Goal: Transaction & Acquisition: Obtain resource

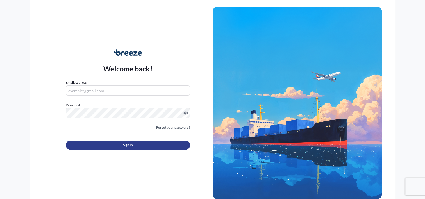
type input "[PERSON_NAME][EMAIL_ADDRESS][DOMAIN_NAME]"
click at [145, 145] on button "Sign In" at bounding box center [128, 145] width 124 height 9
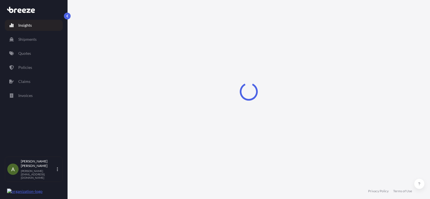
select select "2025"
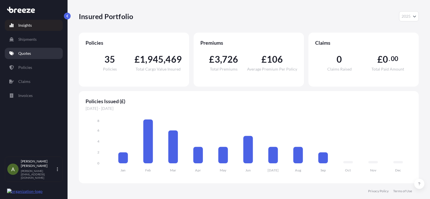
click at [24, 50] on link "Quotes" at bounding box center [34, 53] width 58 height 11
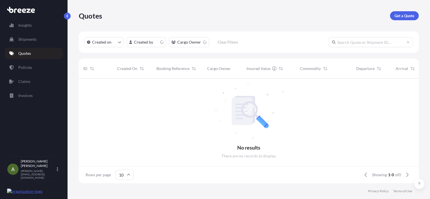
scroll to position [4, 4]
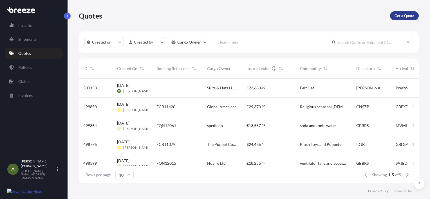
click at [401, 18] on p "Get a Quote" at bounding box center [404, 16] width 20 height 6
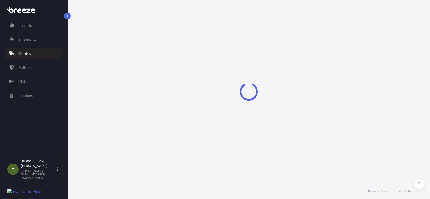
select select "Road"
select select "Sea"
select select "1"
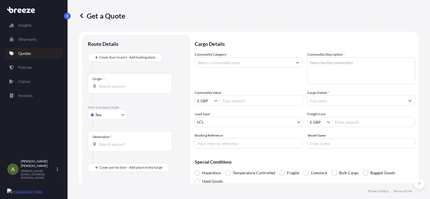
scroll to position [9, 0]
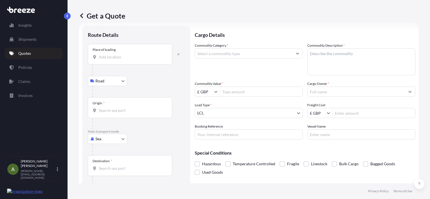
click at [119, 141] on body "Insights Shipments Quotes Policies Claims Invoices A [PERSON_NAME] [PERSON_NAME…" at bounding box center [215, 99] width 430 height 199
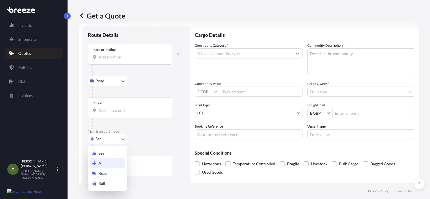
click at [114, 162] on div "Air" at bounding box center [107, 163] width 35 height 10
select select "Air"
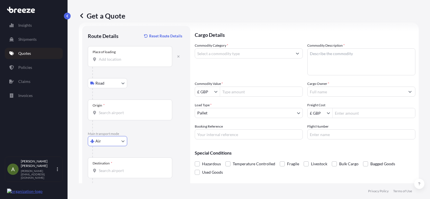
click at [110, 58] on input "Place of loading" at bounding box center [132, 59] width 66 height 6
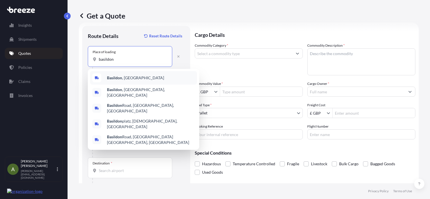
click at [133, 76] on div "[GEOGRAPHIC_DATA] , [GEOGRAPHIC_DATA]" at bounding box center [143, 77] width 107 height 13
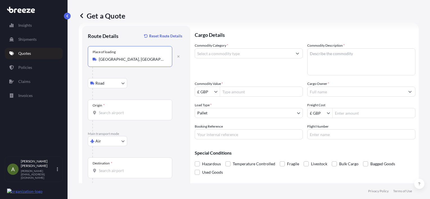
type input "[GEOGRAPHIC_DATA], [GEOGRAPHIC_DATA]"
click at [120, 106] on div "Origin *" at bounding box center [130, 110] width 84 height 21
click at [120, 110] on input "Origin *" at bounding box center [132, 113] width 66 height 6
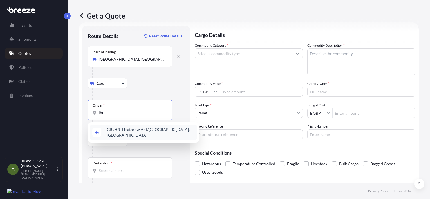
click at [126, 129] on span "GB LHR - Heathrow Apt/[GEOGRAPHIC_DATA], [GEOGRAPHIC_DATA]" at bounding box center [151, 132] width 88 height 11
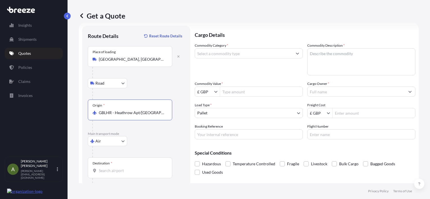
type input "GBLHR - Heathrow Apt/[GEOGRAPHIC_DATA], [GEOGRAPHIC_DATA]"
click at [142, 175] on div "Destination *" at bounding box center [130, 167] width 84 height 21
click at [142, 173] on input "Destination *" at bounding box center [132, 171] width 66 height 6
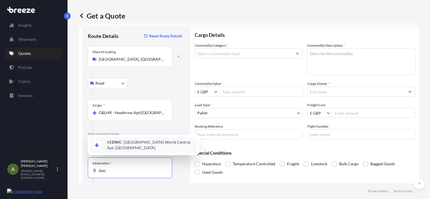
click at [123, 144] on span "AE DWC - [GEOGRAPHIC_DATA] World Central Apt, [GEOGRAPHIC_DATA]" at bounding box center [151, 144] width 88 height 11
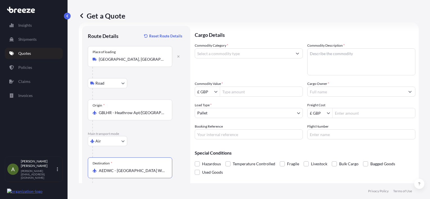
type input "AEDWC - [GEOGRAPHIC_DATA] World Central Apt, [GEOGRAPHIC_DATA]"
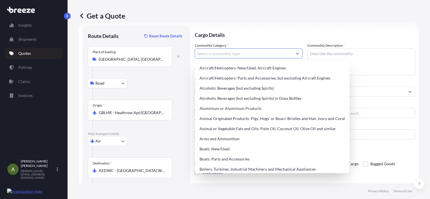
click at [223, 55] on input "Commodity Category *" at bounding box center [243, 53] width 97 height 10
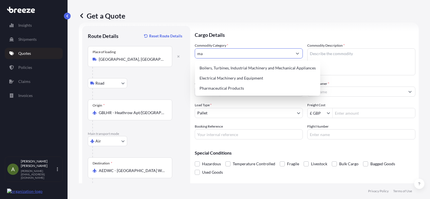
type input "m"
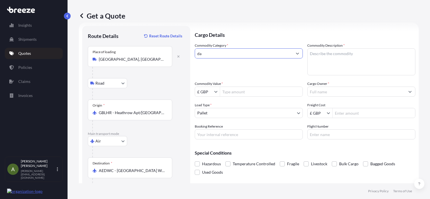
type input "d"
click at [416, 48] on div "Get a Quote Route Details Reset Route Details Place of loading [GEOGRAPHIC_DATA…" at bounding box center [248, 91] width 362 height 183
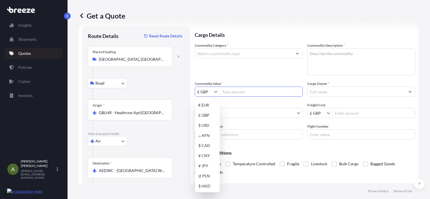
click at [213, 93] on input "£ GBP" at bounding box center [204, 92] width 19 height 10
click at [210, 103] on div "€ EUR" at bounding box center [207, 105] width 22 height 10
type input "€ EUR"
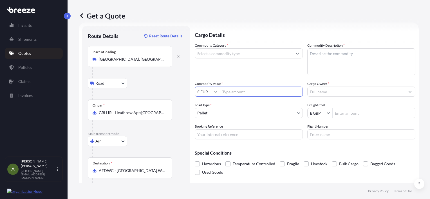
click at [254, 92] on input "Commodity Value *" at bounding box center [261, 92] width 82 height 10
type input "101,707.6"
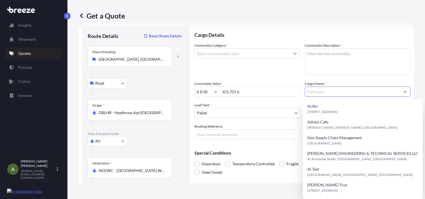
click at [325, 93] on input "Cargo Owner *" at bounding box center [352, 92] width 95 height 10
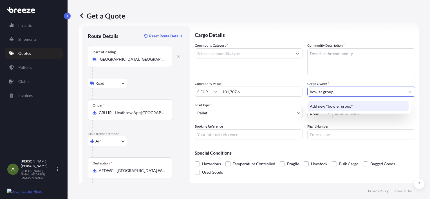
click at [374, 108] on div "Add new "bowler group"" at bounding box center [357, 106] width 101 height 10
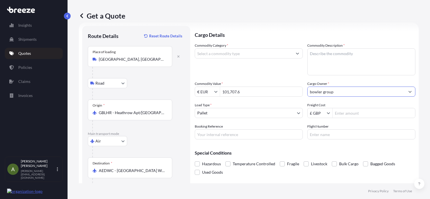
type input "bowler group"
click at [350, 114] on input "Freight Cost" at bounding box center [373, 113] width 82 height 10
type input "1,537.64"
click at [195, 164] on span at bounding box center [197, 163] width 5 height 5
click at [195, 160] on input "Hazardous" at bounding box center [195, 160] width 0 height 0
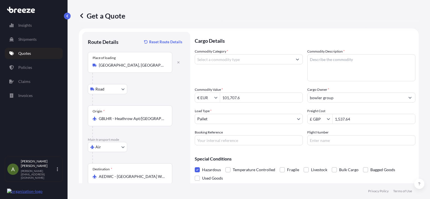
scroll to position [0, 0]
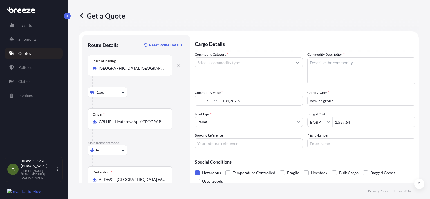
click at [241, 66] on input "Commodity Category *" at bounding box center [243, 62] width 97 height 10
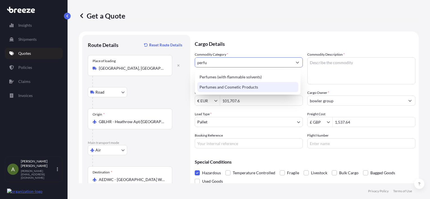
click at [266, 88] on div "Perfumes and Cosmetic Products" at bounding box center [247, 87] width 101 height 10
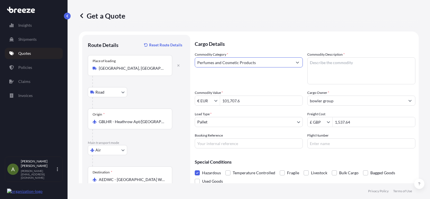
type input "Perfumes and Cosmetic Products"
click at [331, 65] on textarea "Commodity Description *" at bounding box center [361, 70] width 108 height 27
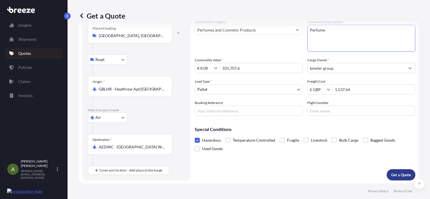
type textarea "Perfume"
click at [391, 174] on p "Get a Quote" at bounding box center [401, 175] width 20 height 6
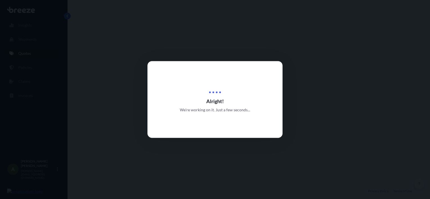
select select "Road"
select select "Air"
select select "1"
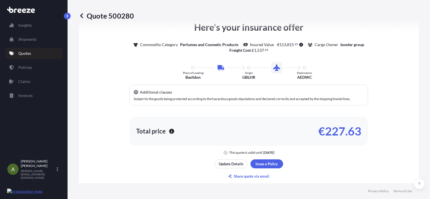
scroll to position [304, 0]
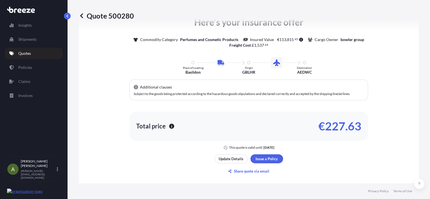
click at [39, 56] on link "Quotes" at bounding box center [34, 53] width 58 height 11
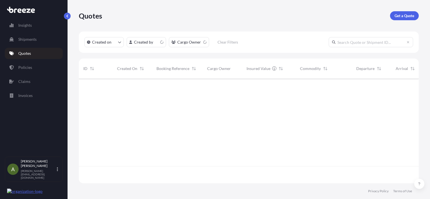
scroll to position [103, 335]
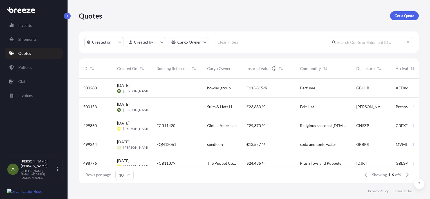
click at [383, 106] on div "[PERSON_NAME]" at bounding box center [371, 107] width 30 height 6
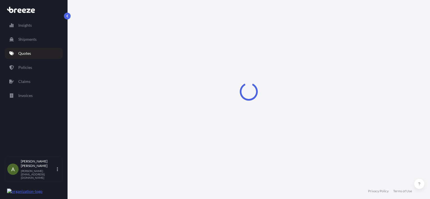
select select "Road"
select select "1"
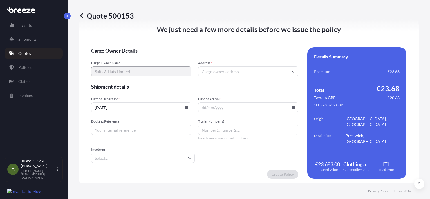
scroll to position [704, 0]
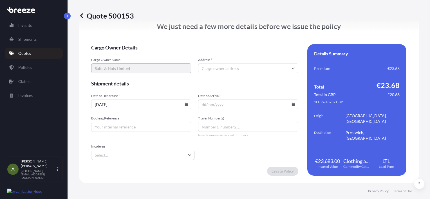
click at [216, 70] on input "Address *" at bounding box center [248, 68] width 100 height 10
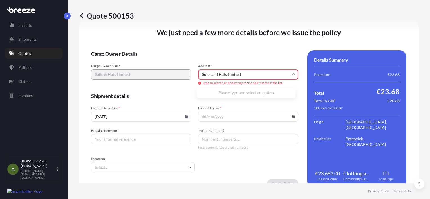
type input "Suits and Hats Limited"
click at [192, 88] on form "Cargo Owner Details Cargo Owner Name Suits & Hats Limited Address * Suits and H…" at bounding box center [194, 119] width 207 height 138
click at [160, 71] on div "Cargo Owner Name Suits & Hats Limited Address * Suits and Hats Limited Type to …" at bounding box center [194, 75] width 207 height 22
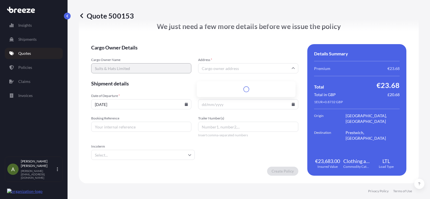
scroll to position [698, 0]
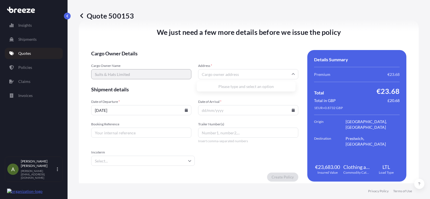
click at [236, 76] on input "Address *" at bounding box center [248, 74] width 100 height 10
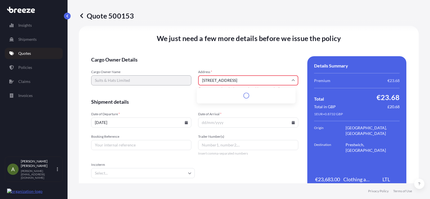
scroll to position [704, 0]
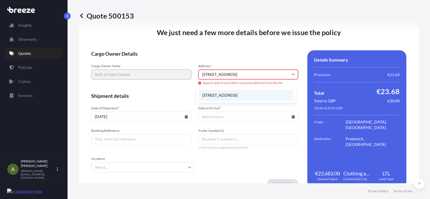
click at [236, 98] on li "[STREET_ADDRESS]" at bounding box center [246, 95] width 94 height 11
type input "[STREET_ADDRESS][PERSON_NAME]"
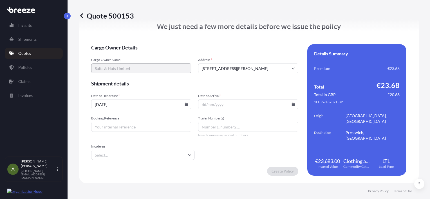
scroll to position [698, 0]
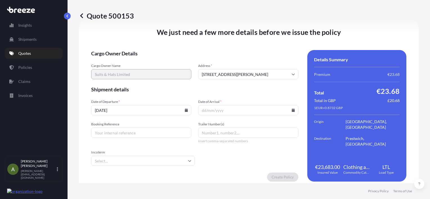
click at [282, 109] on input "Date of Arrival *" at bounding box center [248, 110] width 100 height 10
click at [291, 110] on icon at bounding box center [292, 109] width 3 height 3
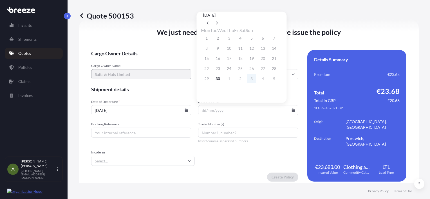
click at [256, 82] on button "3" at bounding box center [251, 78] width 9 height 9
type input "[DATE]"
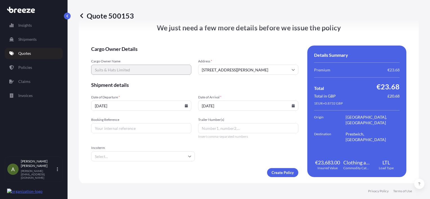
scroll to position [704, 0]
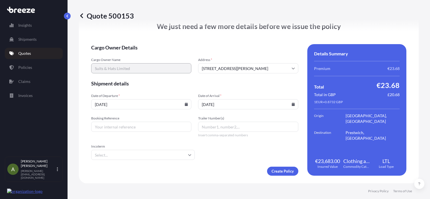
click at [163, 129] on input "Booking Reference" at bounding box center [141, 127] width 100 height 10
type input "FCB11444"
click at [215, 126] on input "Trailer Number(s)" at bounding box center [248, 127] width 100 height 10
click at [219, 129] on input "Trailer Number(s)" at bounding box center [248, 127] width 100 height 10
paste input "AB59 ART"
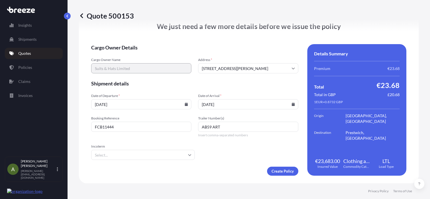
type input "AB59 ART"
click at [153, 150] on input "Incoterm" at bounding box center [142, 155] width 103 height 10
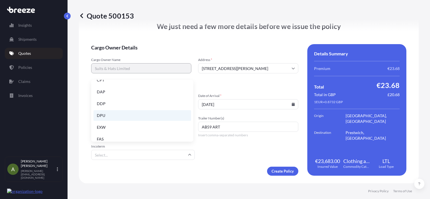
scroll to position [56, 0]
click at [130, 115] on li "EXW" at bounding box center [142, 113] width 98 height 11
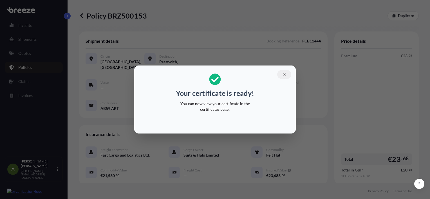
click at [284, 76] on icon "button" at bounding box center [283, 74] width 5 height 5
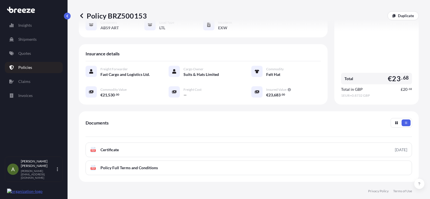
scroll to position [84, 0]
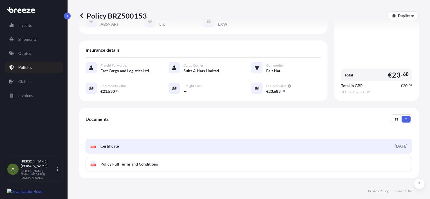
click at [158, 145] on link "PDF Certificate [DATE]" at bounding box center [248, 146] width 326 height 15
